Goal: Task Accomplishment & Management: Use online tool/utility

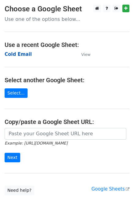
click at [11, 54] on strong "Cold Email" at bounding box center [18, 55] width 27 height 6
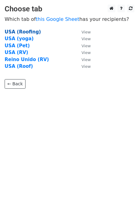
click at [24, 31] on strong "USA (Roofing)" at bounding box center [23, 32] width 36 height 6
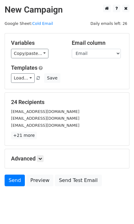
click at [28, 73] on div "Templates Load... No templates saved Save" at bounding box center [66, 73] width 121 height 19
click at [29, 79] on link "Load..." at bounding box center [23, 78] width 24 height 10
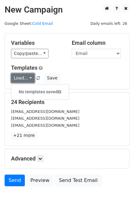
click at [27, 79] on link "Load..." at bounding box center [23, 78] width 24 height 10
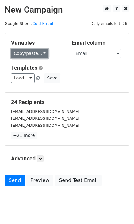
click at [38, 50] on link "Copy/paste..." at bounding box center [29, 54] width 37 height 10
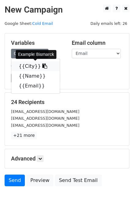
click at [29, 68] on link "{{City}}" at bounding box center [35, 66] width 48 height 10
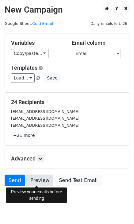
click at [34, 179] on link "Preview" at bounding box center [39, 181] width 27 height 12
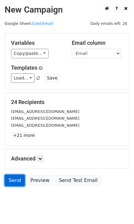
click at [13, 181] on link "Send" at bounding box center [15, 181] width 20 height 12
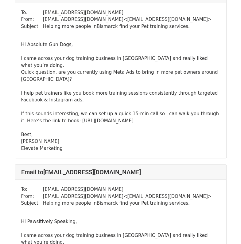
scroll to position [56, 0]
